Goal: Task Accomplishment & Management: Manage account settings

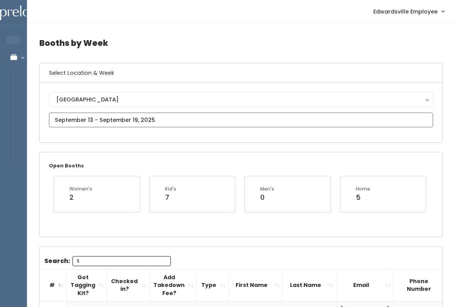
click at [195, 116] on input "text" at bounding box center [241, 120] width 384 height 15
type input "[DATE] to [DATE]"
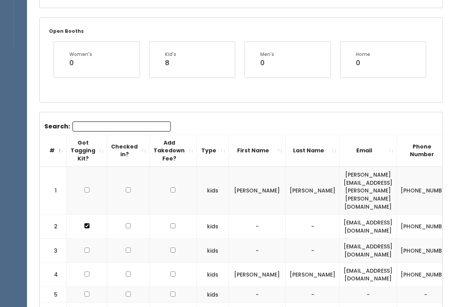
scroll to position [121, 0]
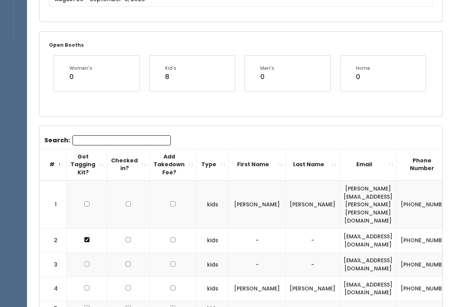
click at [138, 113] on div "Open Booths Women's 0 Kid's 8 Men's 0 Home 0" at bounding box center [241, 74] width 403 height 84
click at [137, 138] on input "Search:" at bounding box center [122, 140] width 98 height 10
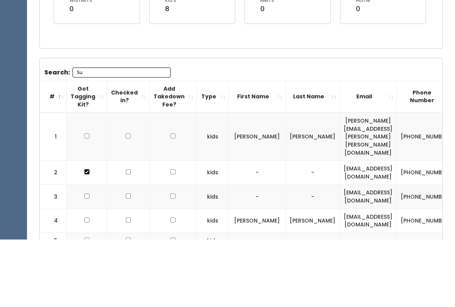
scroll to position [75, 0]
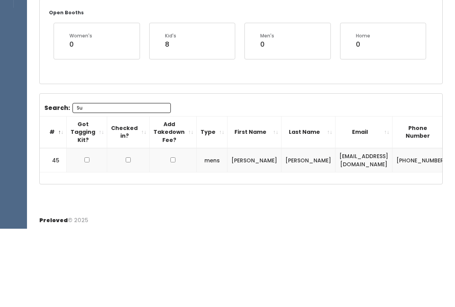
type input "S"
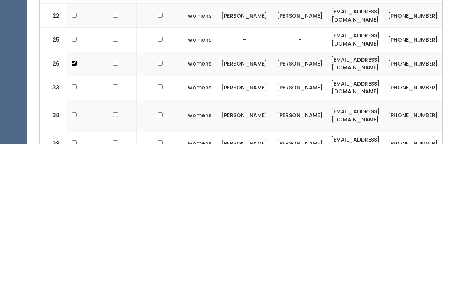
scroll to position [542, 0]
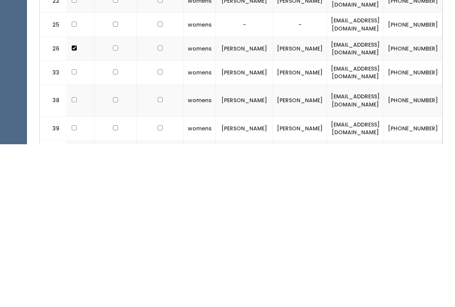
type input "K"
checkbox input "true"
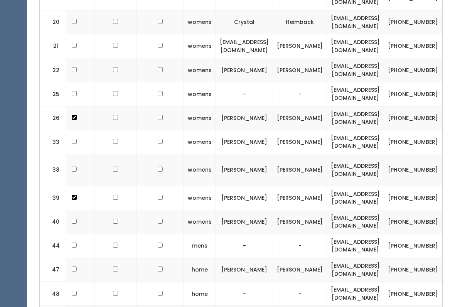
scroll to position [672, 0]
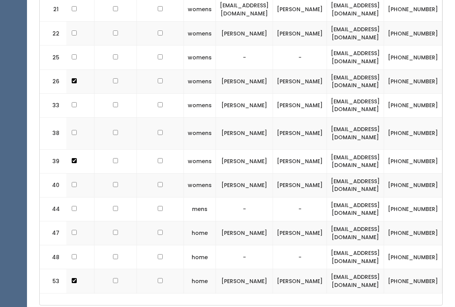
checkbox input "true"
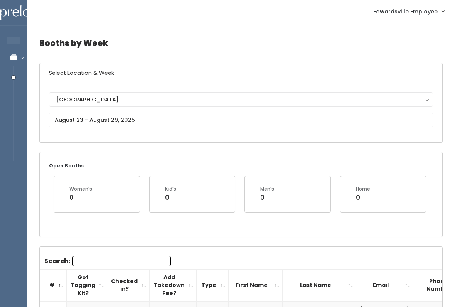
click at [255, 106] on button "[GEOGRAPHIC_DATA]" at bounding box center [241, 99] width 384 height 15
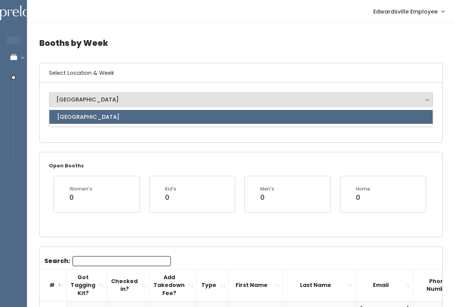
click at [225, 152] on div "Open Booths Women's 0 Kid's 0 Men's 0 Home 0" at bounding box center [241, 194] width 404 height 85
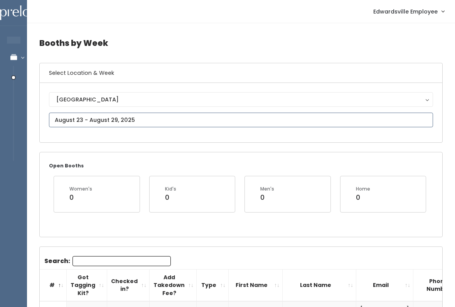
click at [179, 124] on input "text" at bounding box center [241, 120] width 384 height 15
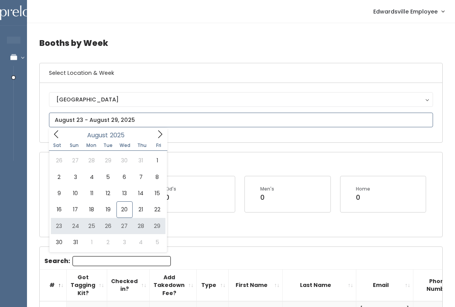
type input "August 23 to August 29"
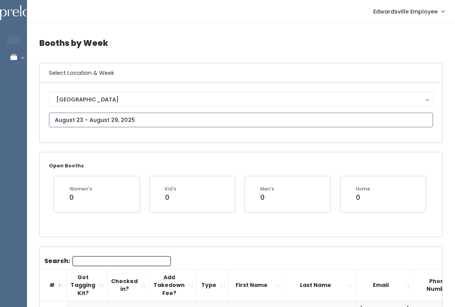
click at [237, 127] on input "text" at bounding box center [241, 120] width 384 height 15
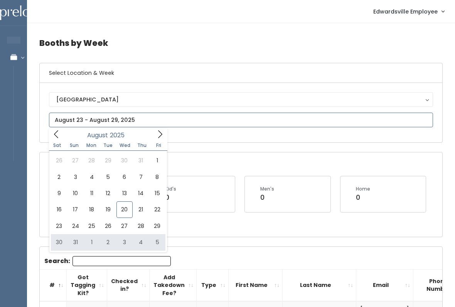
type input "[DATE] to [DATE]"
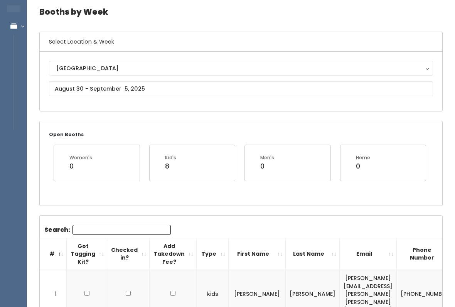
scroll to position [30, 0]
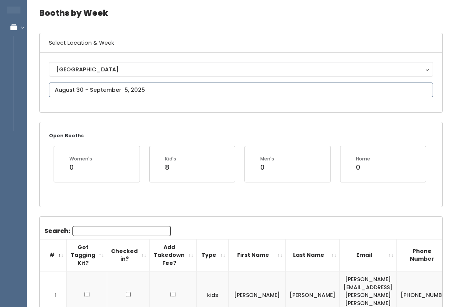
click at [256, 97] on input "text" at bounding box center [241, 90] width 384 height 15
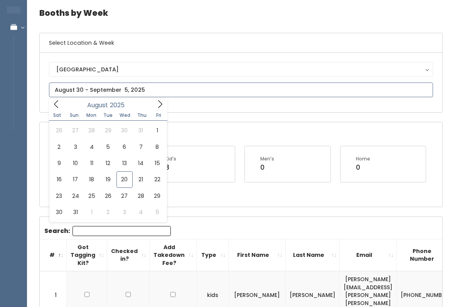
click at [153, 110] on span at bounding box center [160, 104] width 15 height 12
click at [159, 101] on icon at bounding box center [160, 104] width 8 height 8
click at [58, 108] on icon at bounding box center [56, 104] width 8 height 8
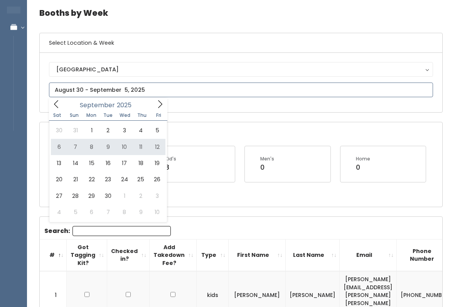
type input "September 6 to September 12"
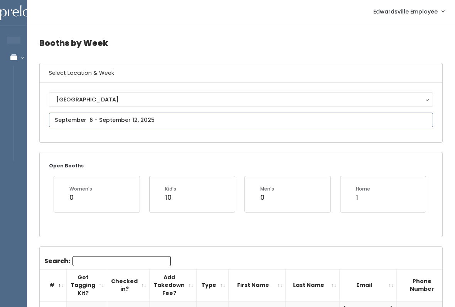
click at [171, 122] on input "text" at bounding box center [241, 120] width 384 height 15
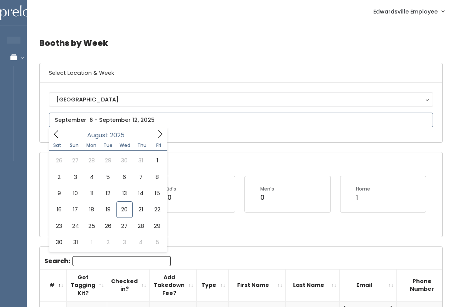
click at [155, 134] on span at bounding box center [160, 134] width 15 height 12
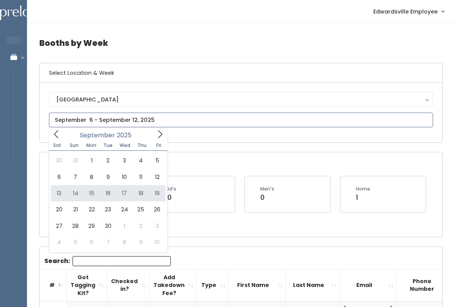
type input "September 13 to September 19"
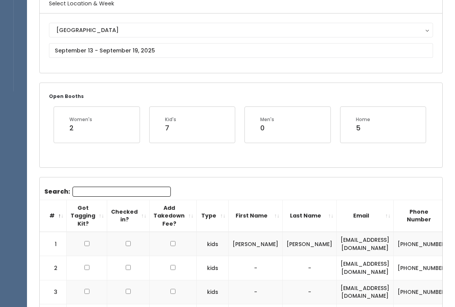
scroll to position [59, 0]
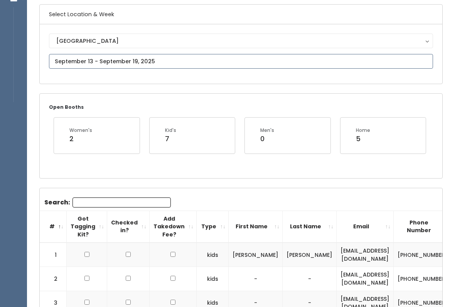
click at [214, 57] on input "text" at bounding box center [241, 61] width 384 height 15
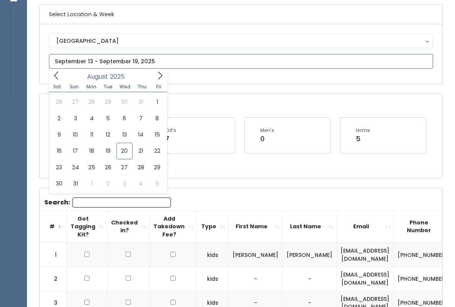
type input "August 23 to August 29"
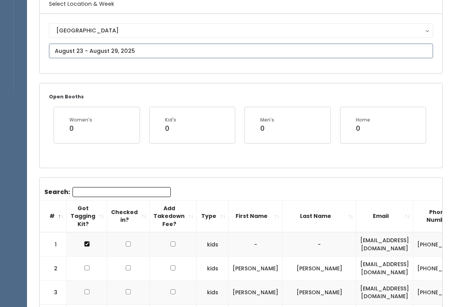
click at [254, 58] on input "text" at bounding box center [241, 51] width 384 height 15
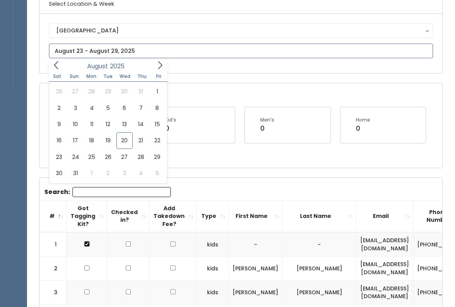
click at [158, 68] on icon at bounding box center [160, 65] width 8 height 8
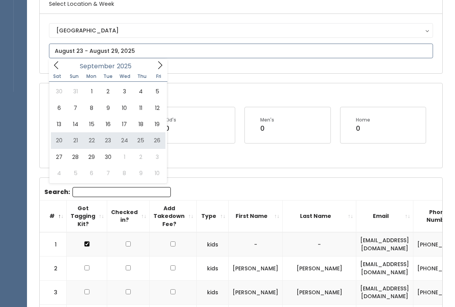
type input "September 20 to September 26"
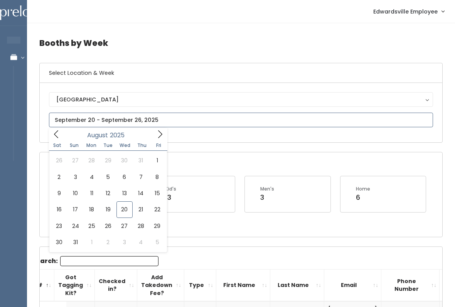
click at [56, 138] on icon at bounding box center [56, 134] width 8 height 8
click at [156, 127] on input "text" at bounding box center [241, 120] width 384 height 15
click at [161, 136] on icon at bounding box center [160, 134] width 8 height 8
click at [157, 132] on icon at bounding box center [160, 134] width 8 height 8
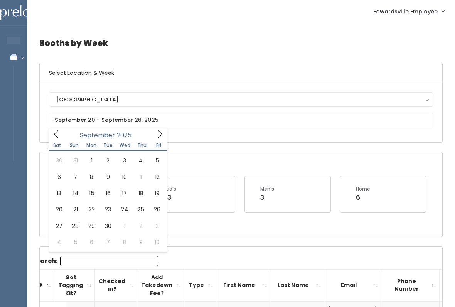
click at [223, 231] on div "Open Booths Women's 19 Kid's 13 Men's 3 Home 6" at bounding box center [241, 194] width 403 height 84
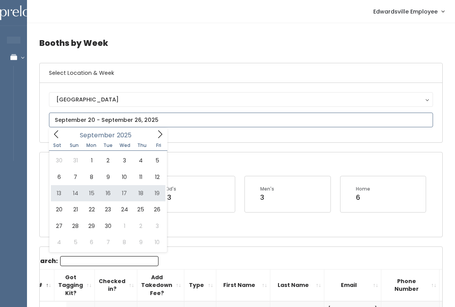
type input "[DATE] to [DATE]"
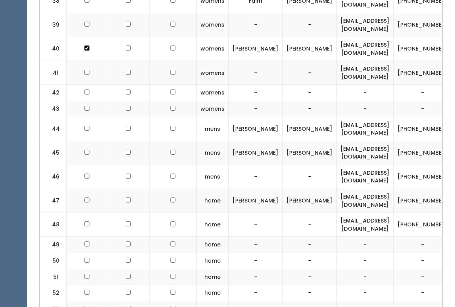
scroll to position [1071, 0]
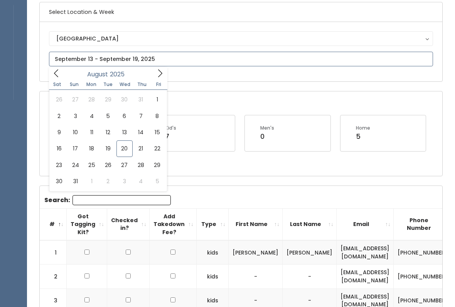
type input "August 23 to August 29"
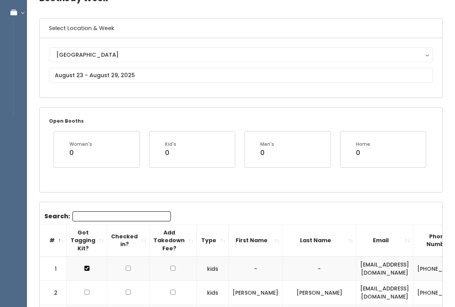
scroll to position [29, 0]
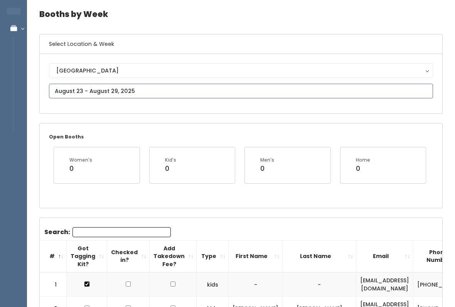
click at [159, 88] on input "text" at bounding box center [241, 91] width 384 height 15
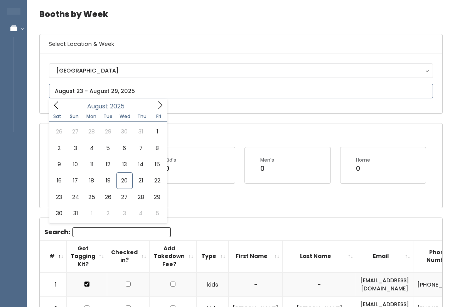
click at [154, 110] on span at bounding box center [160, 105] width 15 height 12
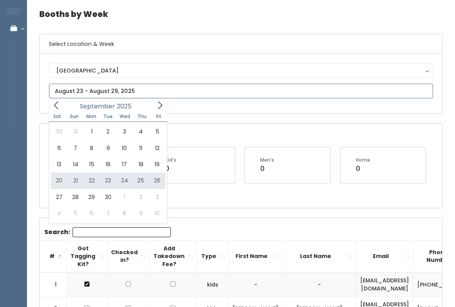
type input "September 20 to September 26"
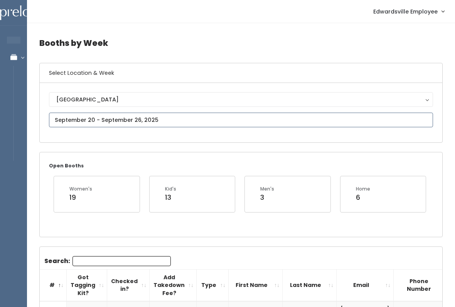
click at [163, 117] on input "text" at bounding box center [241, 120] width 384 height 15
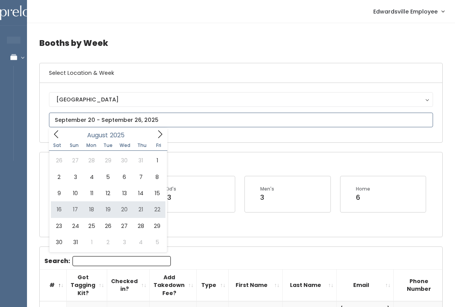
type input "[DATE] to [DATE]"
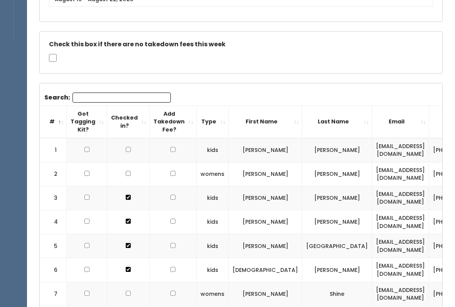
scroll to position [72, 0]
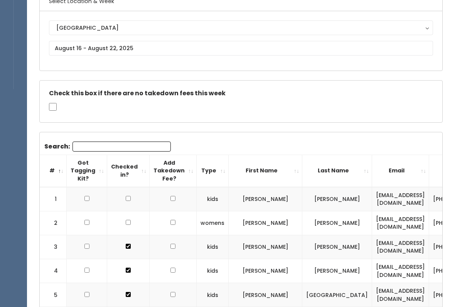
click at [127, 144] on input "Search:" at bounding box center [122, 147] width 98 height 10
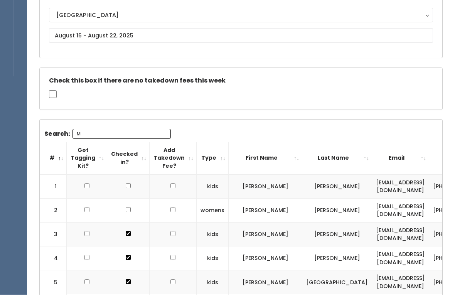
type input "M"
click at [191, 41] on input "text" at bounding box center [241, 48] width 384 height 15
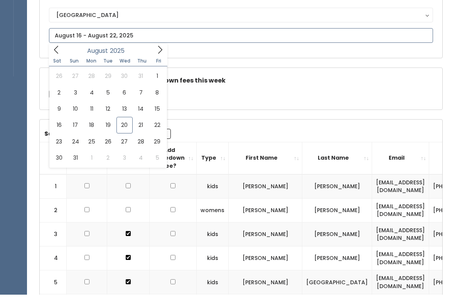
scroll to position [85, 0]
type input "[DATE] to [DATE]"
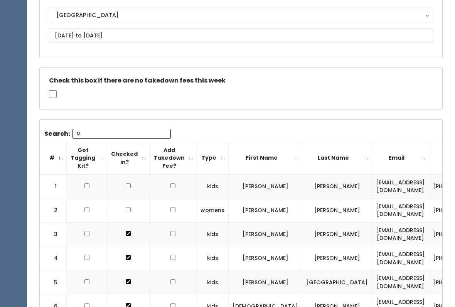
click at [133, 129] on input "M" at bounding box center [122, 134] width 98 height 10
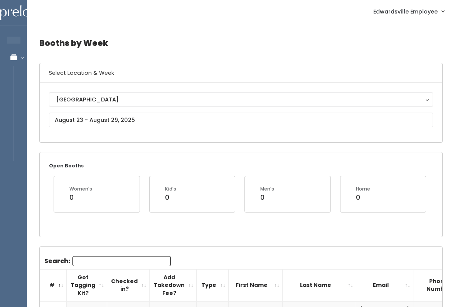
click at [141, 264] on input "Search:" at bounding box center [122, 261] width 98 height 10
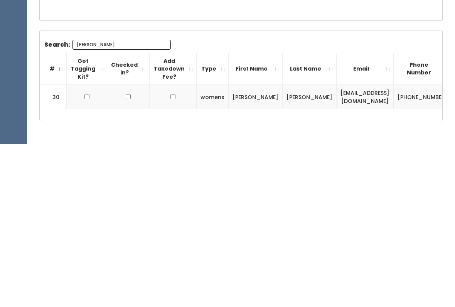
scroll to position [66, 0]
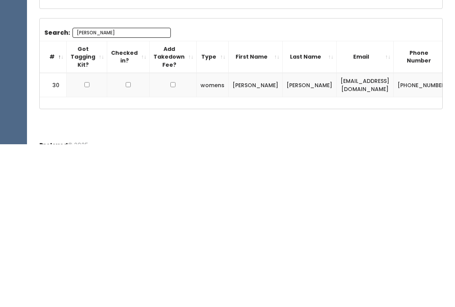
type input "[PERSON_NAME]"
click at [74, 204] on th "Got Tagging Kit?" at bounding box center [87, 220] width 41 height 32
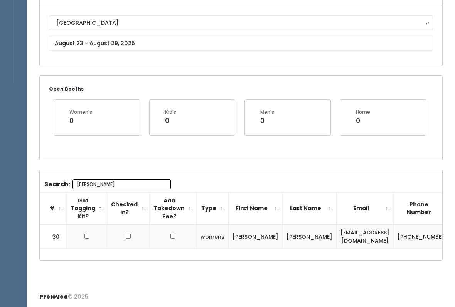
click at [85, 234] on input "checkbox" at bounding box center [87, 236] width 5 height 5
checkbox input "true"
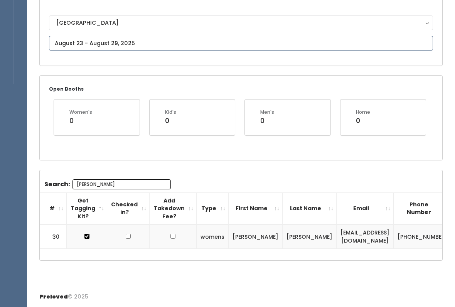
click at [415, 36] on input "text" at bounding box center [241, 43] width 384 height 15
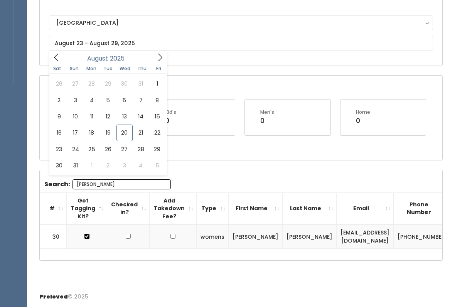
click at [388, 66] on div "Booths by Week Select Location & Week [GEOGRAPHIC_DATA] [GEOGRAPHIC_DATA] Open …" at bounding box center [241, 116] width 428 height 340
